Goal: Task Accomplishment & Management: Use online tool/utility

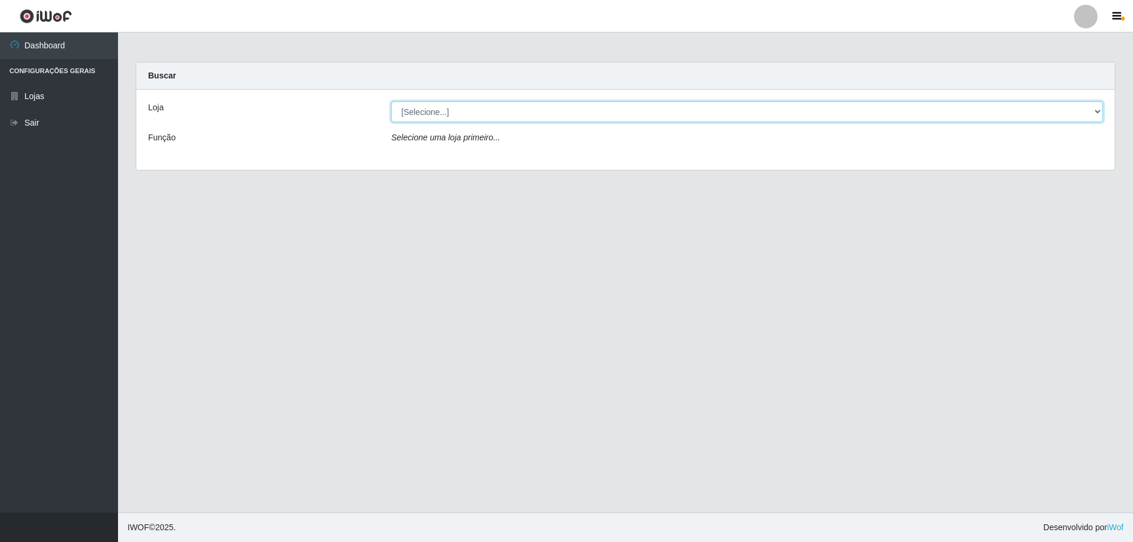
click at [452, 107] on select "[Selecione...] SuperShow Bis - Avenida 6 SuperShow [GEOGRAPHIC_DATA]" at bounding box center [746, 111] width 711 height 21
click at [391, 101] on select "[Selecione...] SuperShow Bis - Avenida 6 SuperShow [GEOGRAPHIC_DATA]" at bounding box center [746, 111] width 711 height 21
click at [472, 114] on select "[Selecione...] SuperShow Bis - Avenida 6 SuperShow [GEOGRAPHIC_DATA]" at bounding box center [746, 111] width 711 height 21
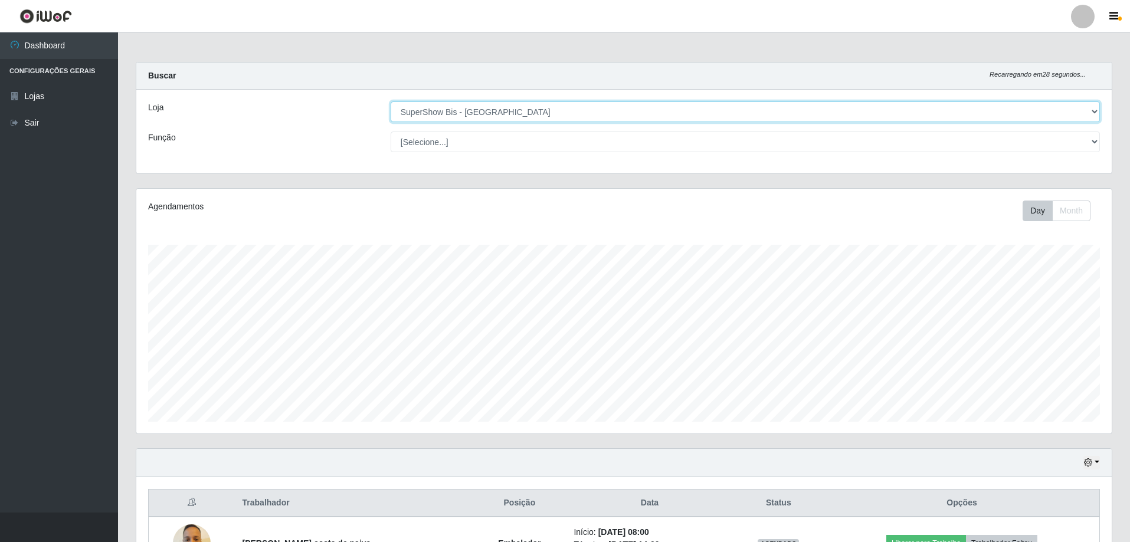
select select "60"
click at [391, 101] on select "[Selecione...] SuperShow Bis - Avenida 6 SuperShow [GEOGRAPHIC_DATA]" at bounding box center [745, 111] width 709 height 21
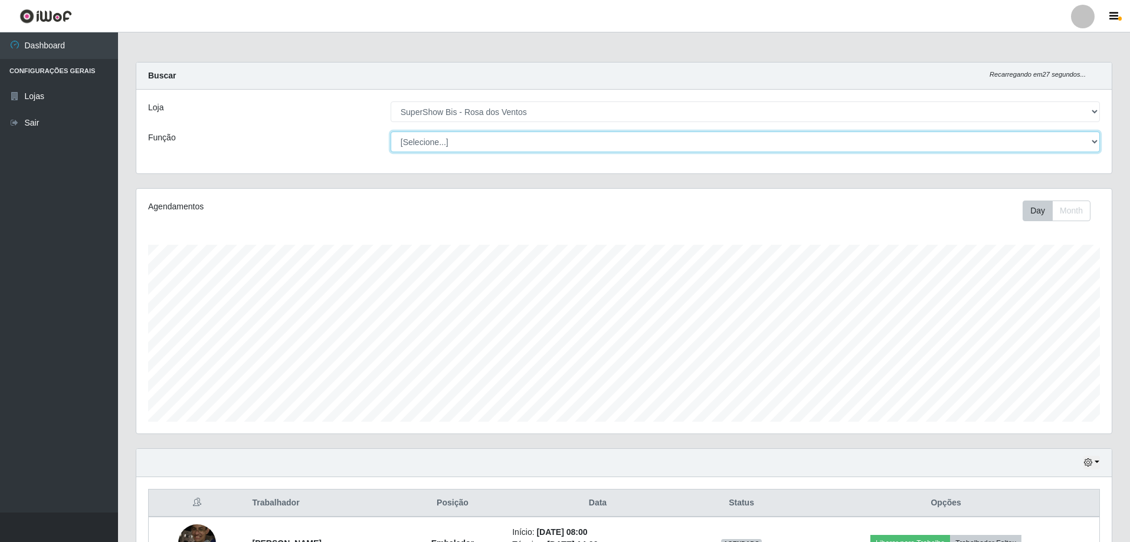
click at [457, 139] on select "[Selecione...] ASG ASG + ASG ++ Auxiliar de Cozinha Balconista de Açougue Balco…" at bounding box center [745, 142] width 709 height 21
click at [391, 132] on select "[Selecione...] ASG ASG + ASG ++ Auxiliar de Cozinha Balconista de Açougue Balco…" at bounding box center [745, 142] width 709 height 21
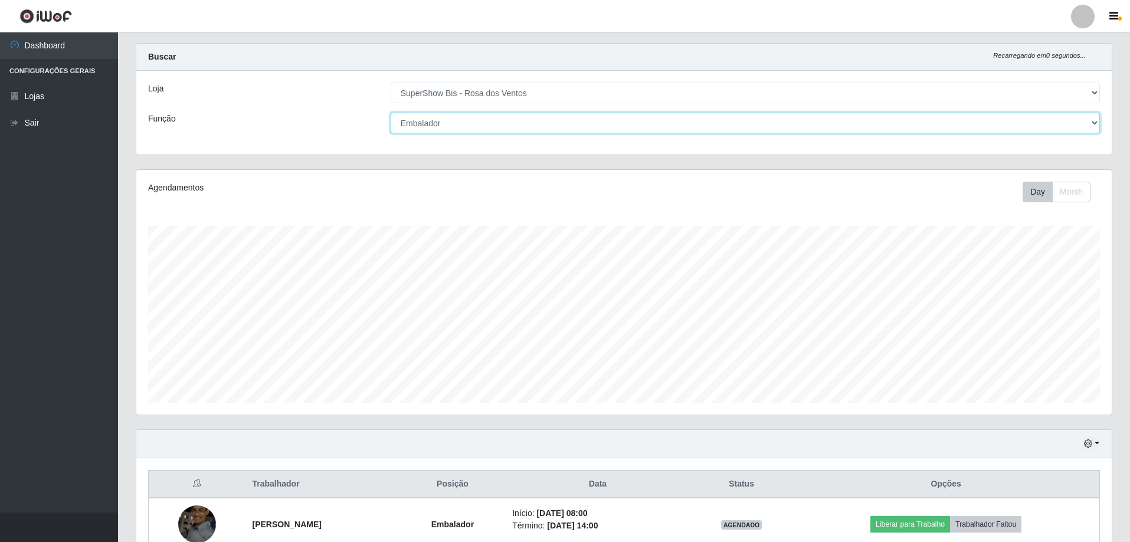
scroll to position [0, 0]
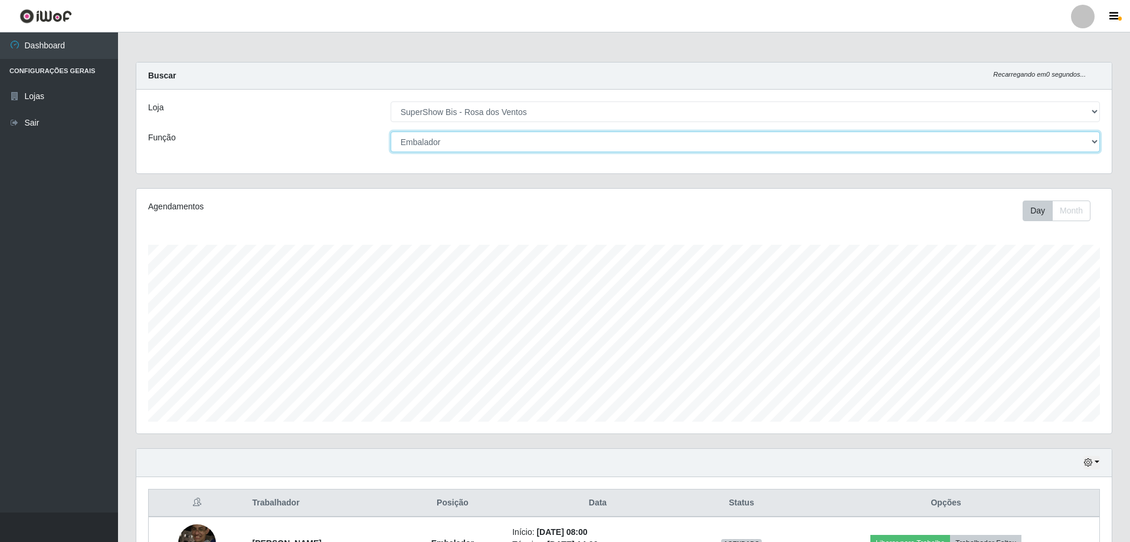
click at [454, 142] on select "[Selecione...] ASG ASG + ASG ++ Auxiliar de Cozinha Balconista de Açougue Balco…" at bounding box center [745, 142] width 709 height 21
click at [391, 132] on select "[Selecione...] ASG ASG + ASG ++ Auxiliar de Cozinha Balconista de Açougue Balco…" at bounding box center [745, 142] width 709 height 21
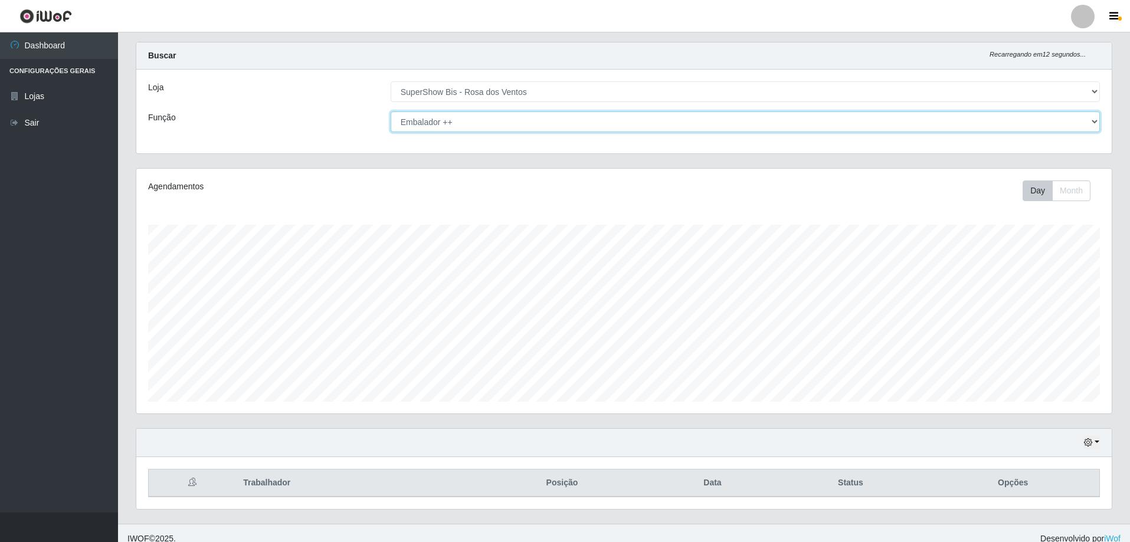
scroll to position [31, 0]
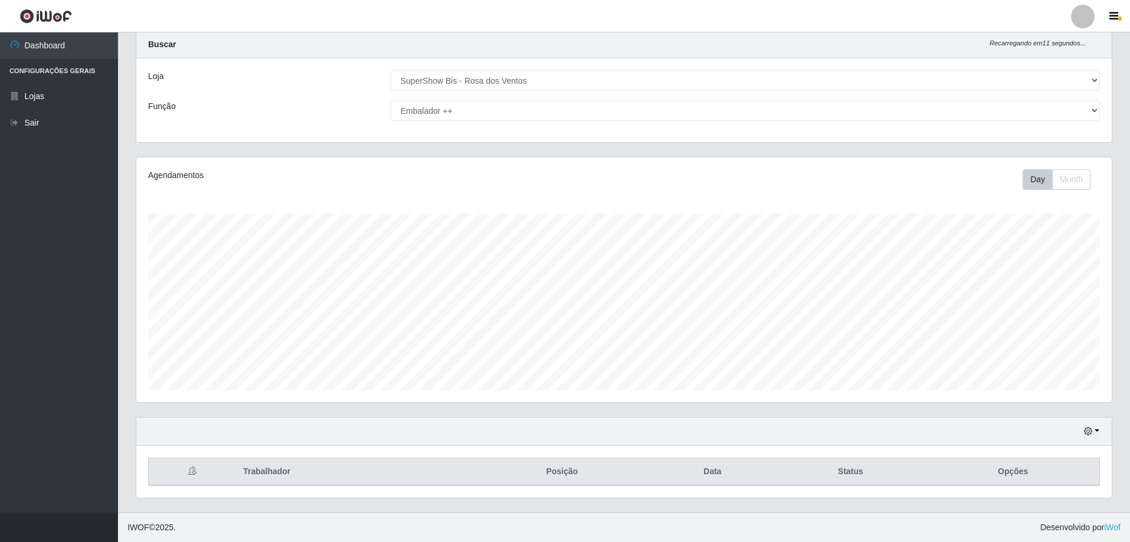
click at [460, 123] on div "Loja [Selecione...] SuperShow Bis - Avenida 6 SuperShow [GEOGRAPHIC_DATA] Funçã…" at bounding box center [623, 100] width 975 height 84
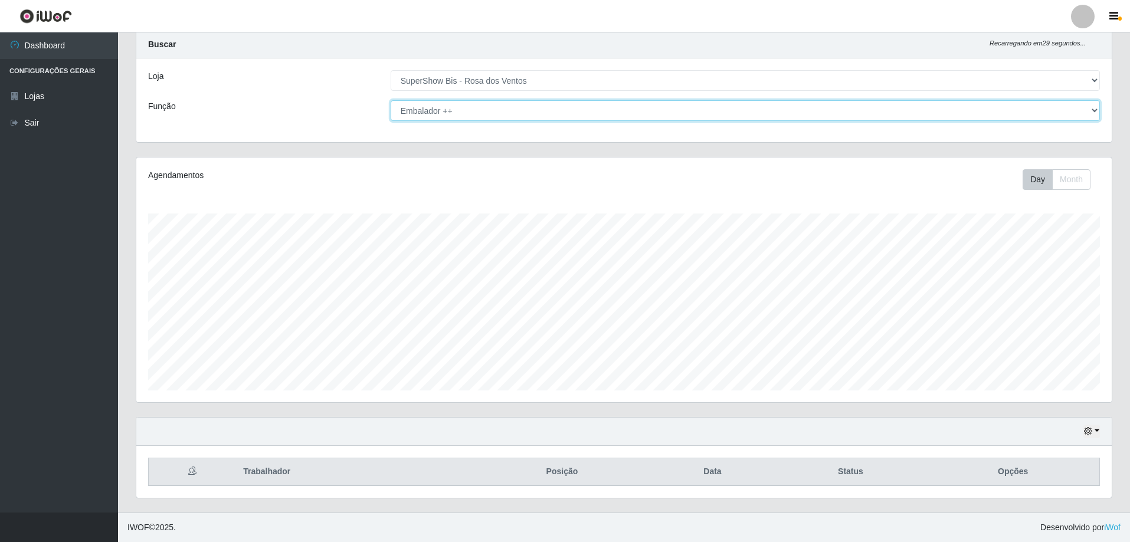
drag, startPoint x: 473, startPoint y: 103, endPoint x: 475, endPoint y: 114, distance: 11.3
click at [474, 103] on select "[Selecione...] ASG ASG + ASG ++ Auxiliar de Cozinha Balconista de Açougue Balco…" at bounding box center [745, 110] width 709 height 21
click at [391, 100] on select "[Selecione...] ASG ASG + ASG ++ Auxiliar de Cozinha Balconista de Açougue Balco…" at bounding box center [745, 110] width 709 height 21
click at [430, 107] on select "[Selecione...] ASG ASG + ASG ++ Auxiliar de Cozinha Balconista de Açougue Balco…" at bounding box center [745, 110] width 709 height 21
click at [455, 107] on select "[Selecione...] ASG ASG + ASG ++ Auxiliar de Cozinha Balconista de Açougue Balco…" at bounding box center [745, 110] width 709 height 21
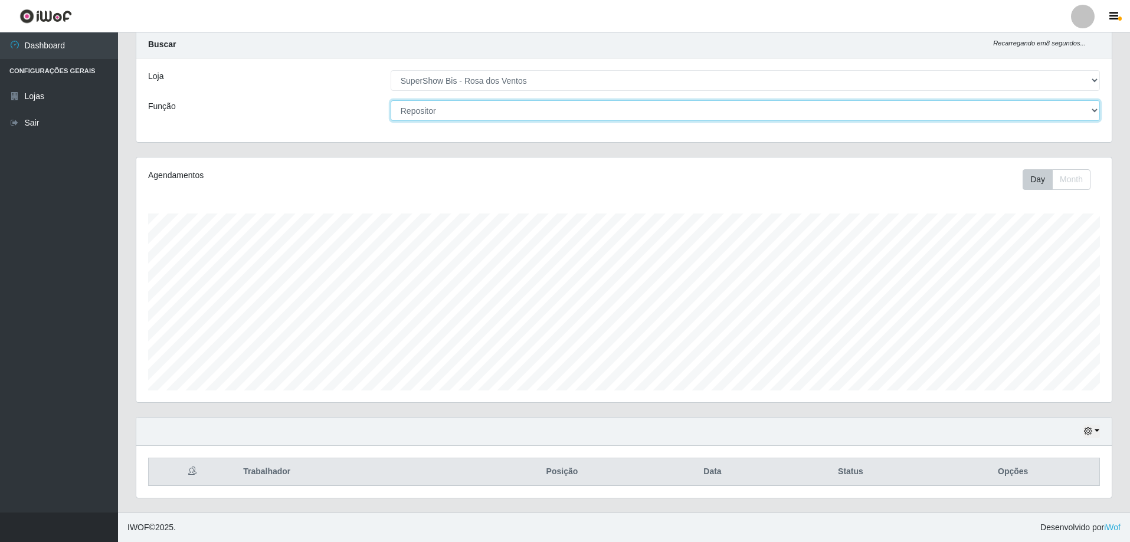
click at [391, 100] on select "[Selecione...] ASG ASG + ASG ++ Auxiliar de Cozinha Balconista de Açougue Balco…" at bounding box center [745, 110] width 709 height 21
click at [467, 119] on select "[Selecione...] ASG ASG + ASG ++ Auxiliar de Cozinha Balconista de Açougue Balco…" at bounding box center [745, 110] width 709 height 21
click at [391, 100] on select "[Selecione...] ASG ASG + ASG ++ Auxiliar de Cozinha Balconista de Açougue Balco…" at bounding box center [745, 110] width 709 height 21
click at [501, 111] on select "[Selecione...] ASG ASG + ASG ++ Auxiliar de Cozinha Balconista de Açougue Balco…" at bounding box center [745, 110] width 709 height 21
click at [391, 100] on select "[Selecione...] ASG ASG + ASG ++ Auxiliar de Cozinha Balconista de Açougue Balco…" at bounding box center [745, 110] width 709 height 21
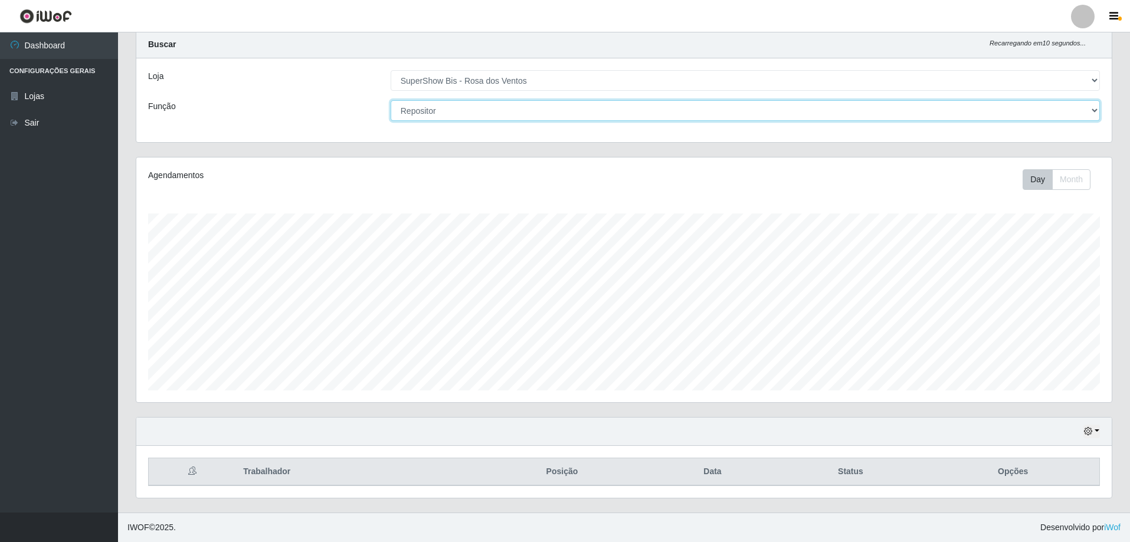
click at [463, 109] on select "[Selecione...] ASG ASG + ASG ++ Auxiliar de Cozinha Balconista de Açougue Balco…" at bounding box center [745, 110] width 709 height 21
select select "1"
click at [391, 100] on select "[Selecione...] ASG ASG + ASG ++ Auxiliar de Cozinha Balconista de Açougue Balco…" at bounding box center [745, 110] width 709 height 21
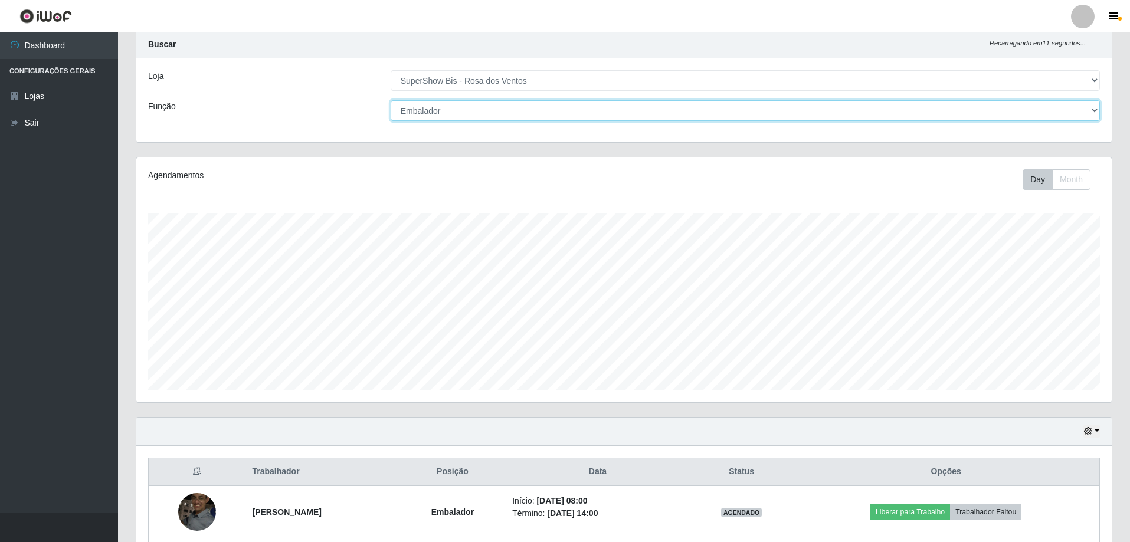
scroll to position [189, 0]
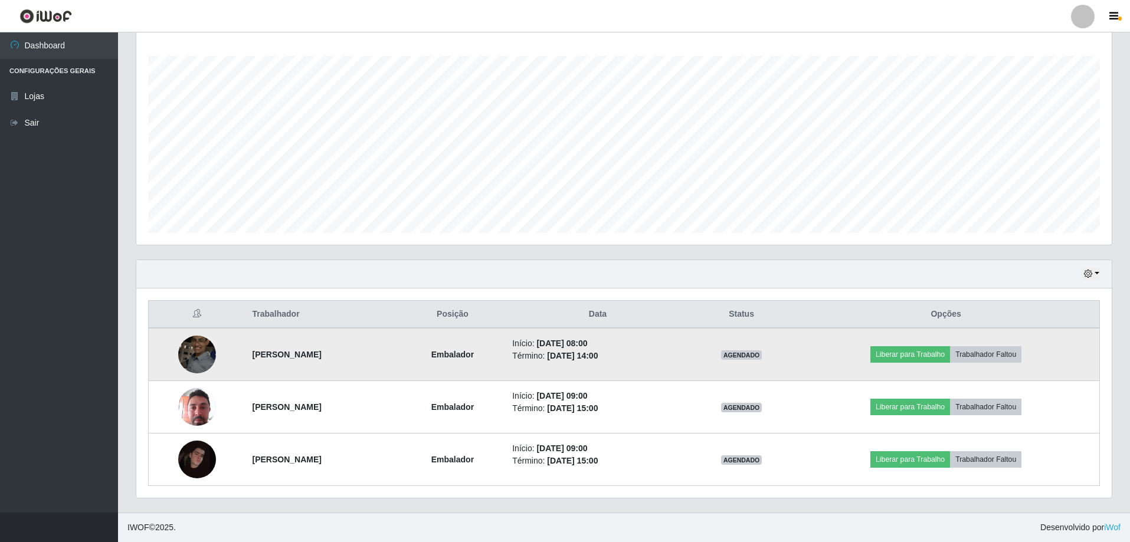
click at [181, 362] on img at bounding box center [197, 354] width 38 height 50
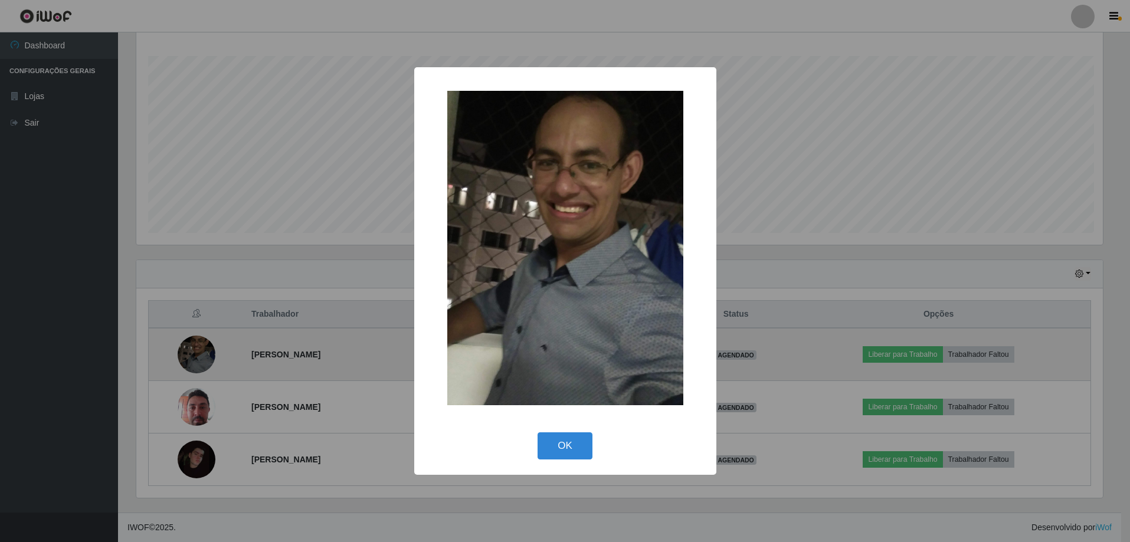
scroll to position [245, 969]
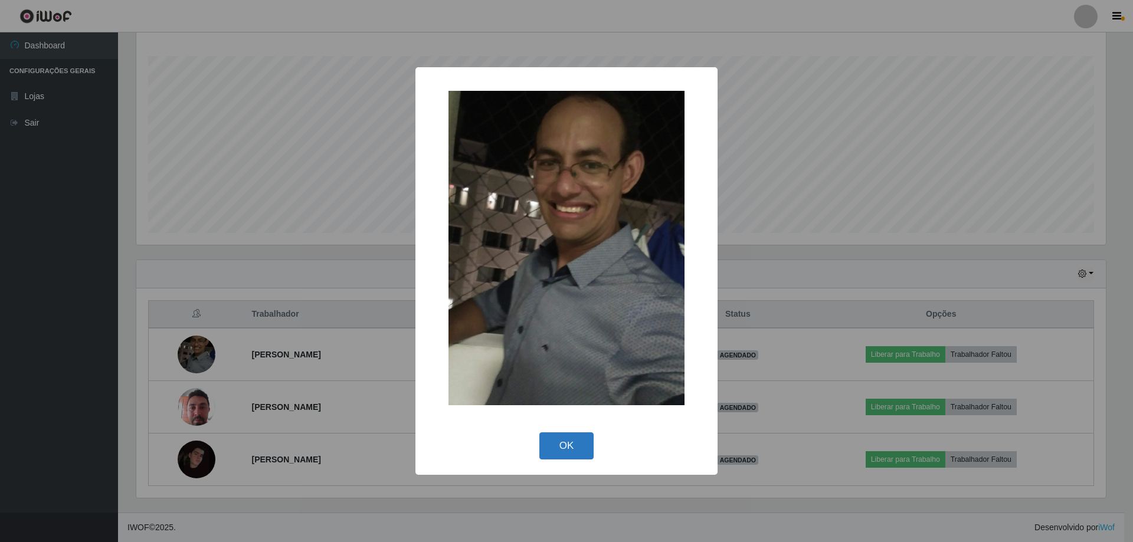
click at [583, 438] on button "OK" at bounding box center [566, 446] width 55 height 28
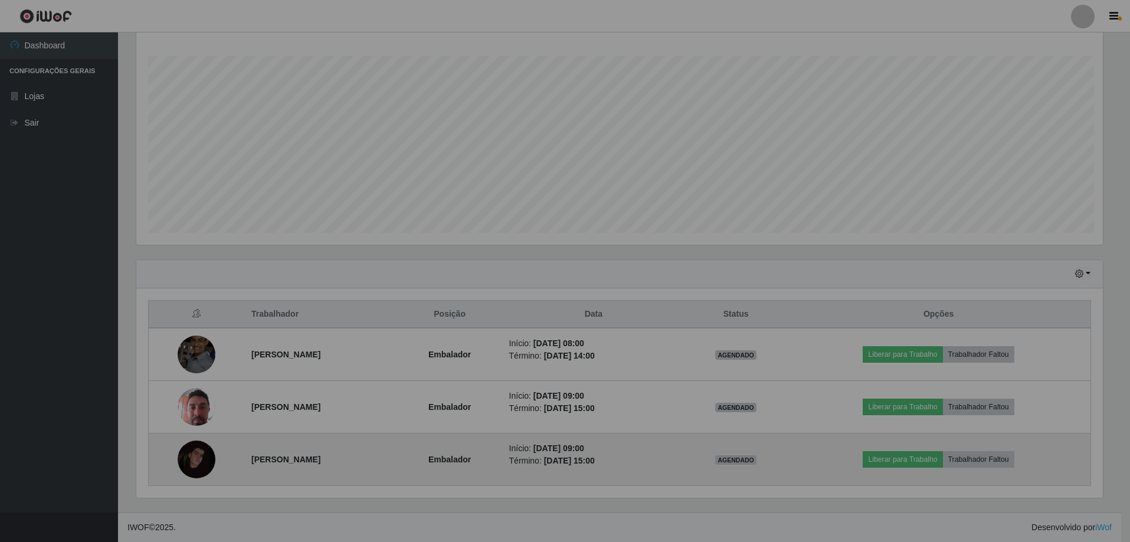
scroll to position [245, 975]
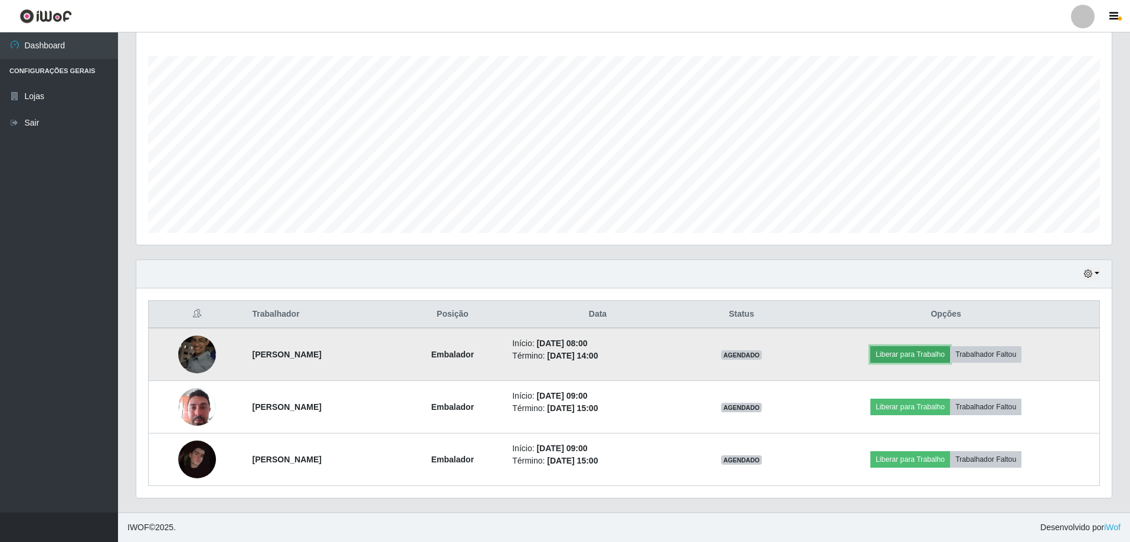
click at [925, 363] on button "Liberar para Trabalho" at bounding box center [910, 354] width 80 height 17
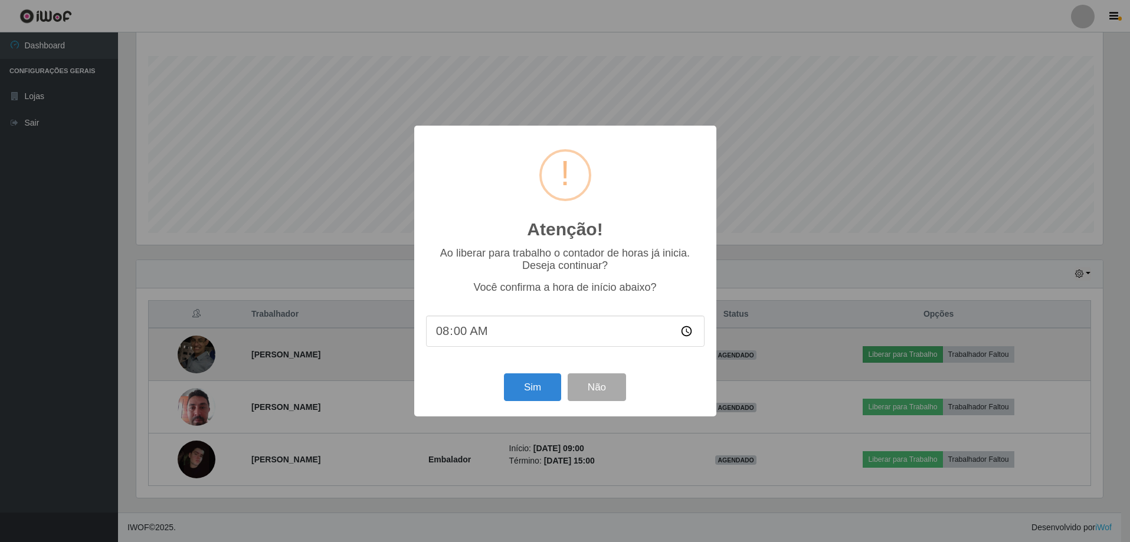
scroll to position [245, 969]
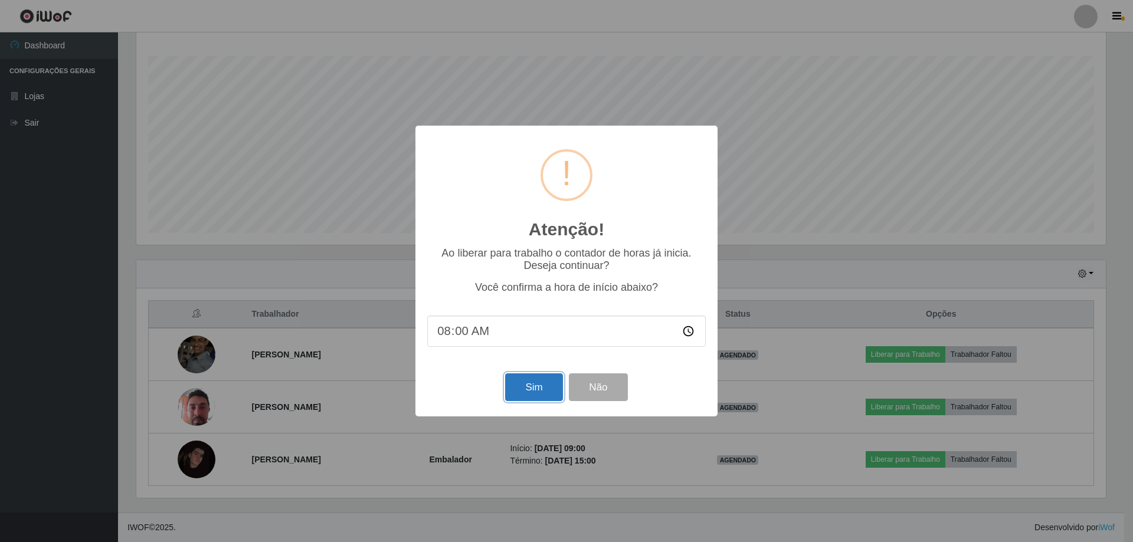
click at [540, 385] on button "Sim" at bounding box center [533, 387] width 57 height 28
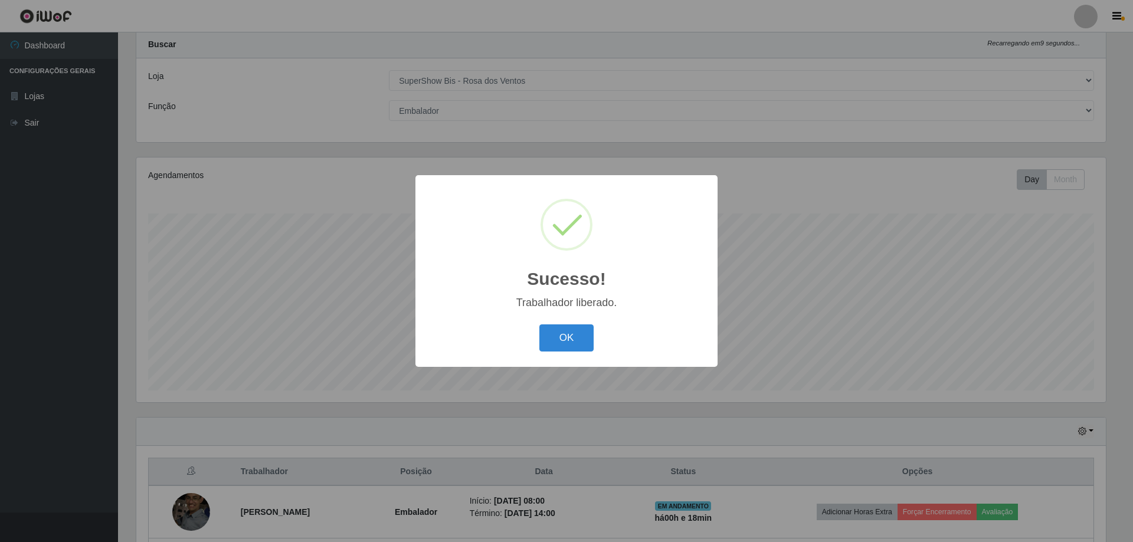
click at [580, 324] on div "OK Cancel" at bounding box center [566, 338] width 278 height 34
click at [592, 352] on button "OK" at bounding box center [566, 338] width 55 height 28
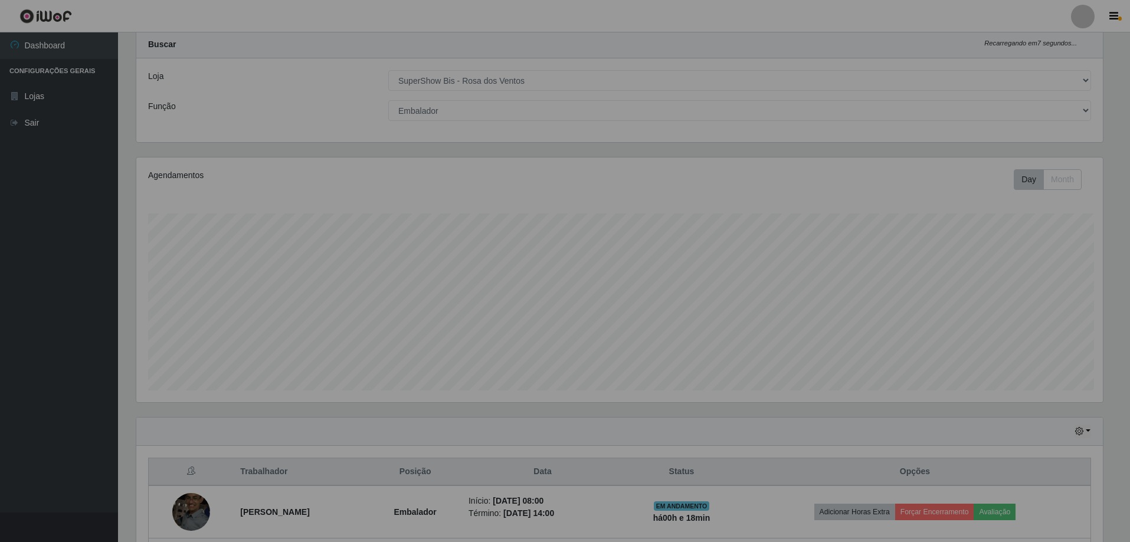
scroll to position [245, 975]
